Goal: Task Accomplishment & Management: Use online tool/utility

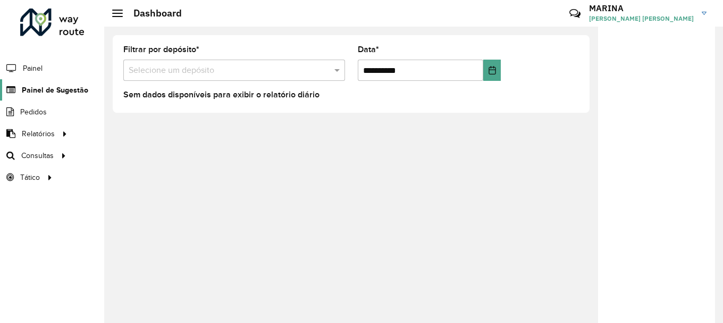
click at [49, 88] on span "Painel de Sugestão" at bounding box center [55, 90] width 66 height 11
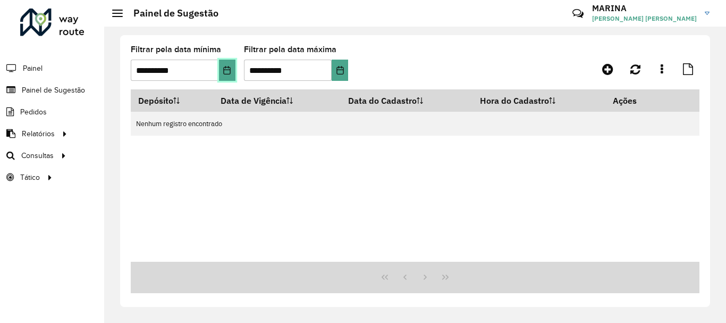
click at [219, 72] on button "Choose Date" at bounding box center [227, 70] width 16 height 21
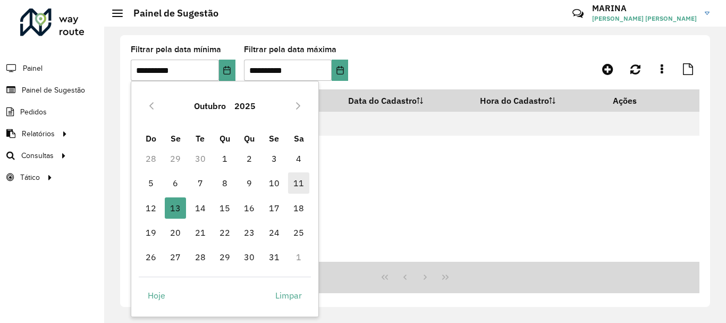
click at [297, 180] on span "11" at bounding box center [298, 182] width 21 height 21
type input "**********"
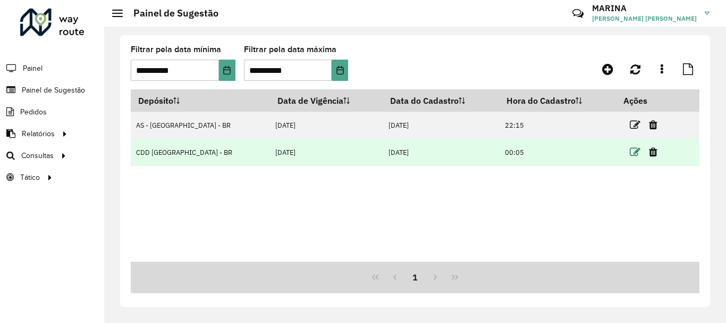
click at [633, 150] on icon at bounding box center [635, 152] width 11 height 11
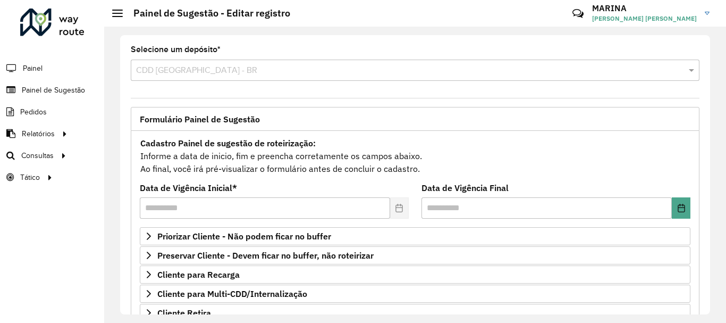
scroll to position [207, 0]
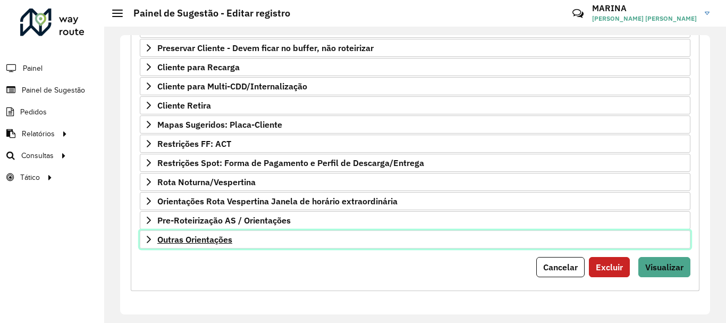
click at [382, 245] on link "Outras Orientações" at bounding box center [415, 239] width 551 height 18
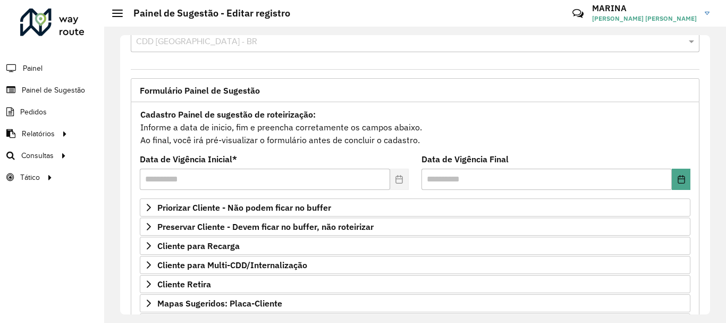
scroll to position [0, 0]
